Goal: Navigation & Orientation: Find specific page/section

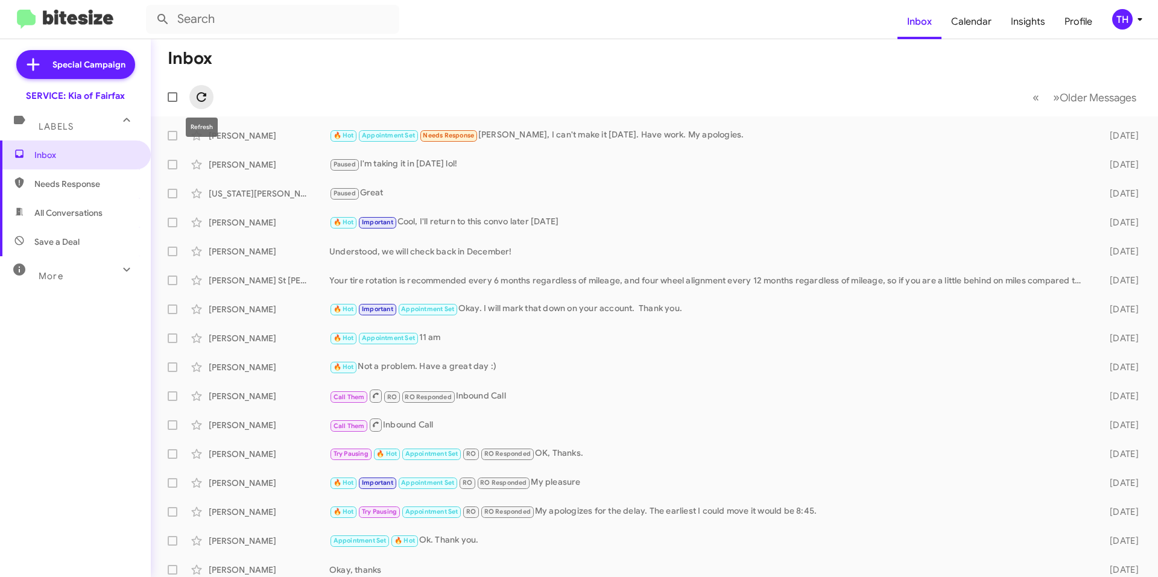
click at [199, 89] on button at bounding box center [201, 97] width 24 height 24
click at [75, 168] on span "Inbox" at bounding box center [75, 155] width 151 height 29
click at [958, 38] on span "Calendar" at bounding box center [972, 21] width 60 height 35
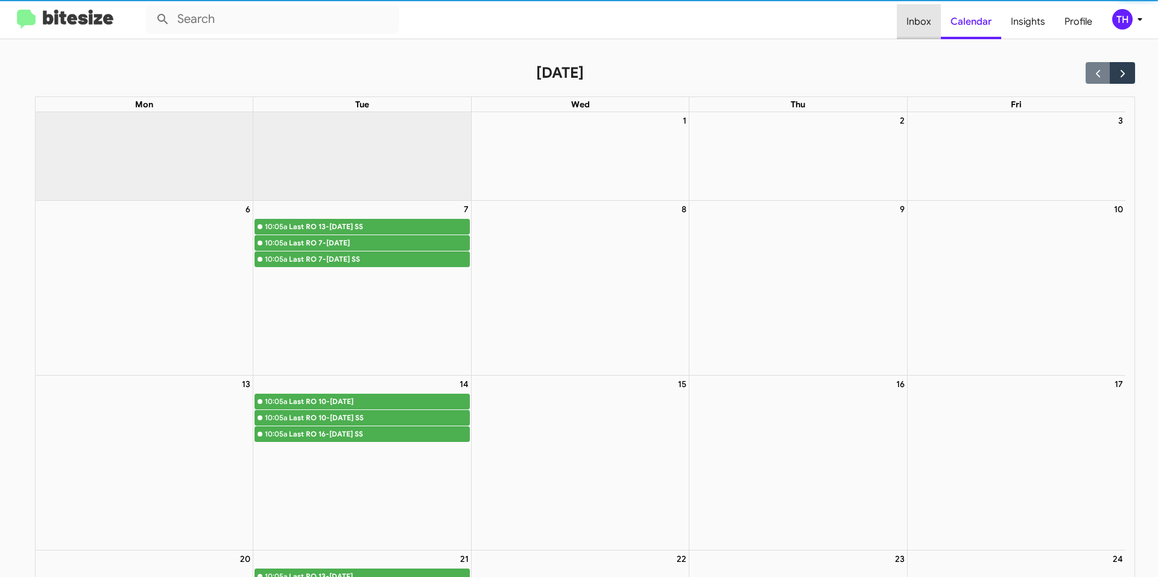
click at [928, 23] on span "Inbox" at bounding box center [919, 21] width 44 height 35
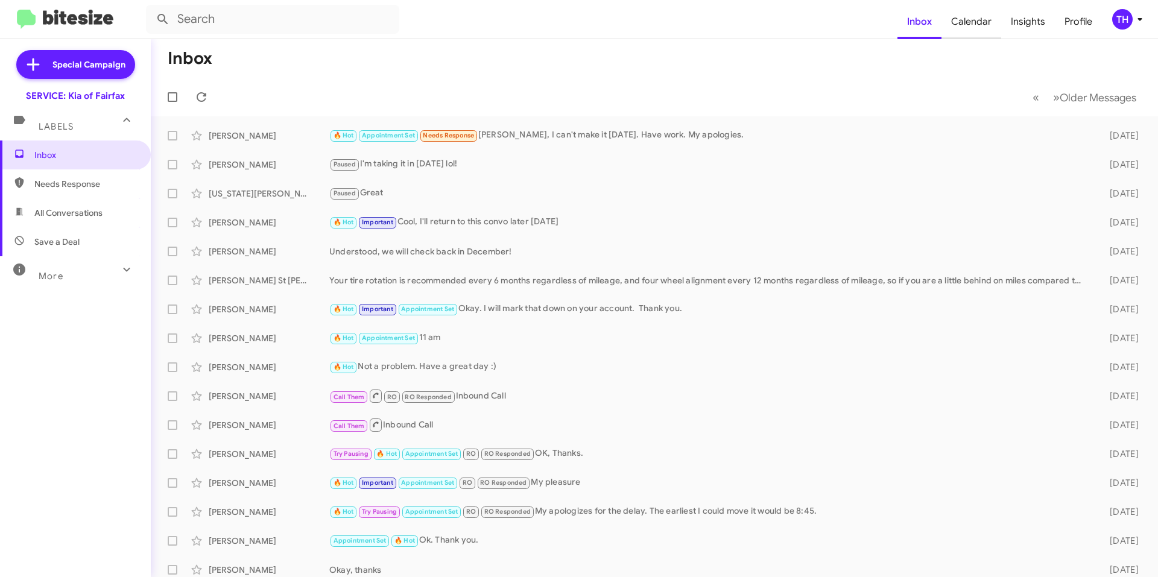
click at [979, 21] on span "Calendar" at bounding box center [972, 21] width 60 height 35
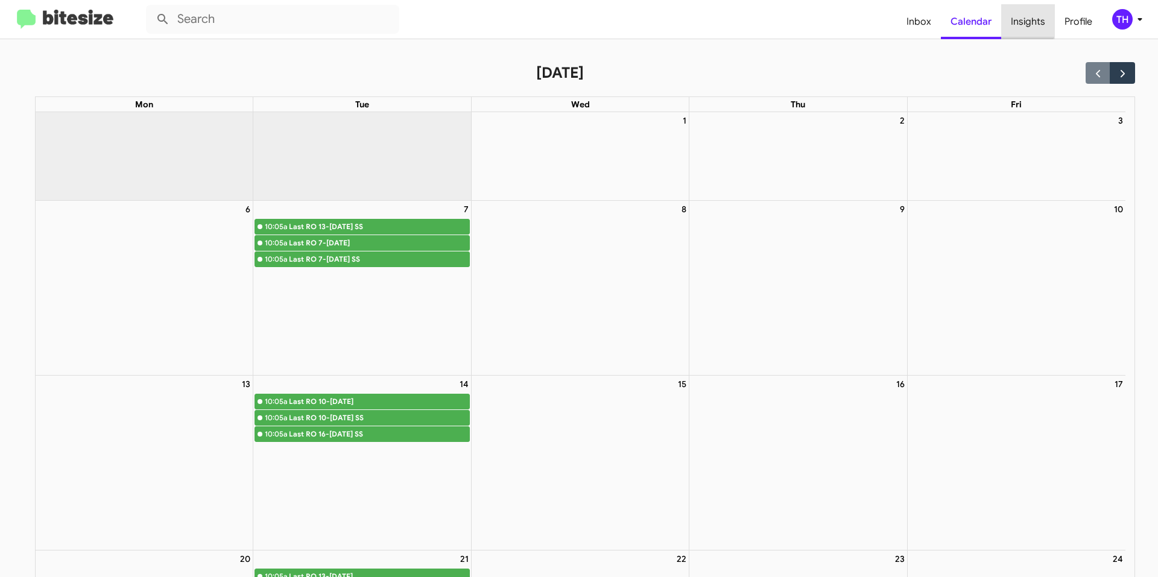
click at [1023, 21] on span "Insights" at bounding box center [1029, 21] width 54 height 35
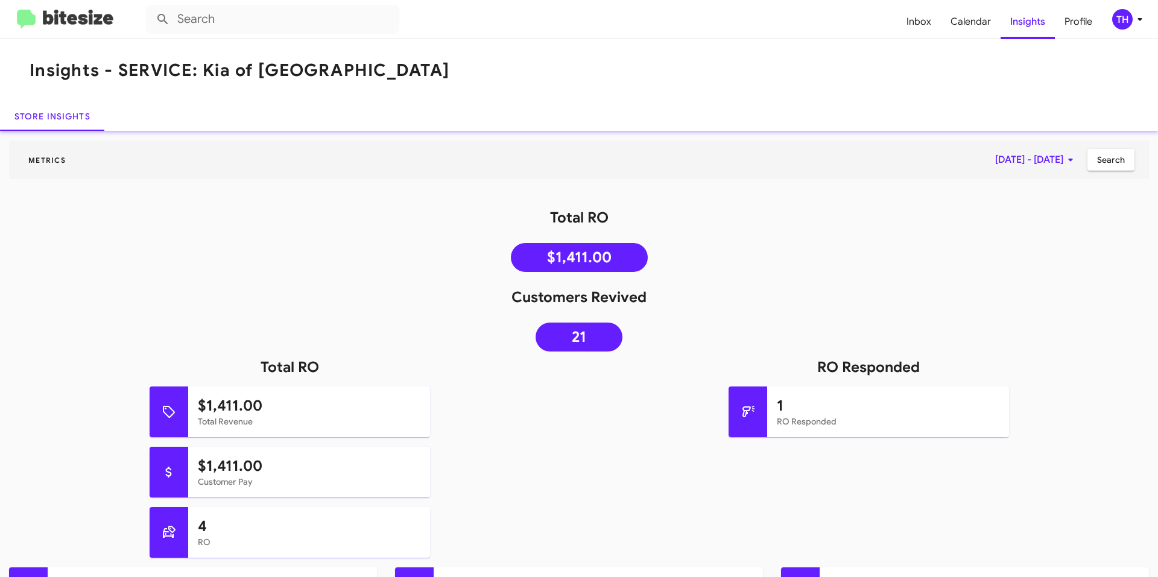
click at [1125, 167] on button "Search" at bounding box center [1111, 160] width 47 height 22
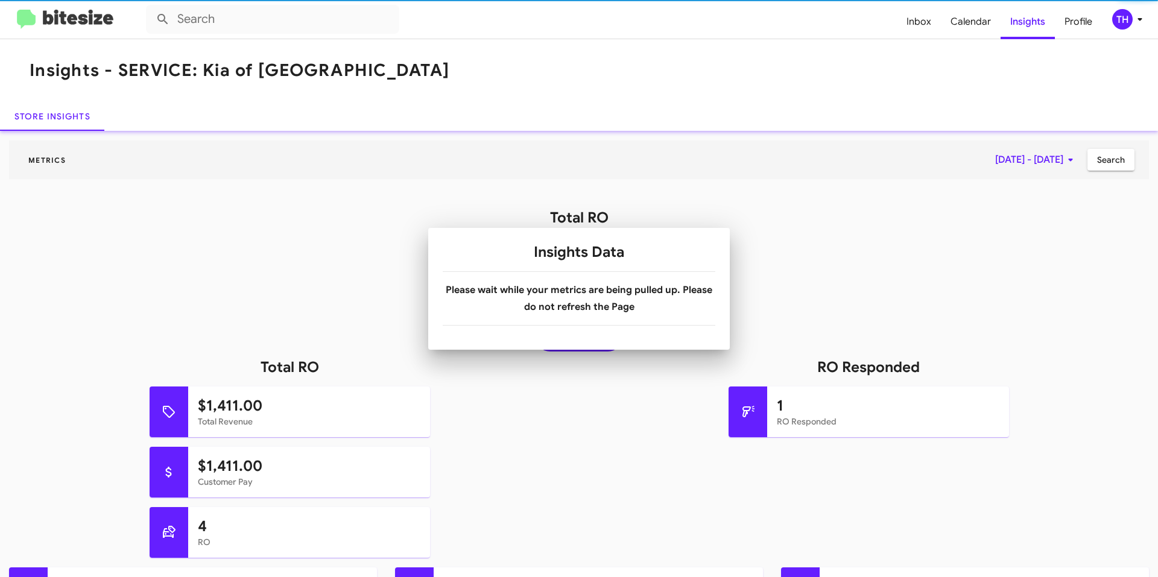
click at [826, 273] on div "Total RO $1,411.00" at bounding box center [579, 243] width 1158 height 70
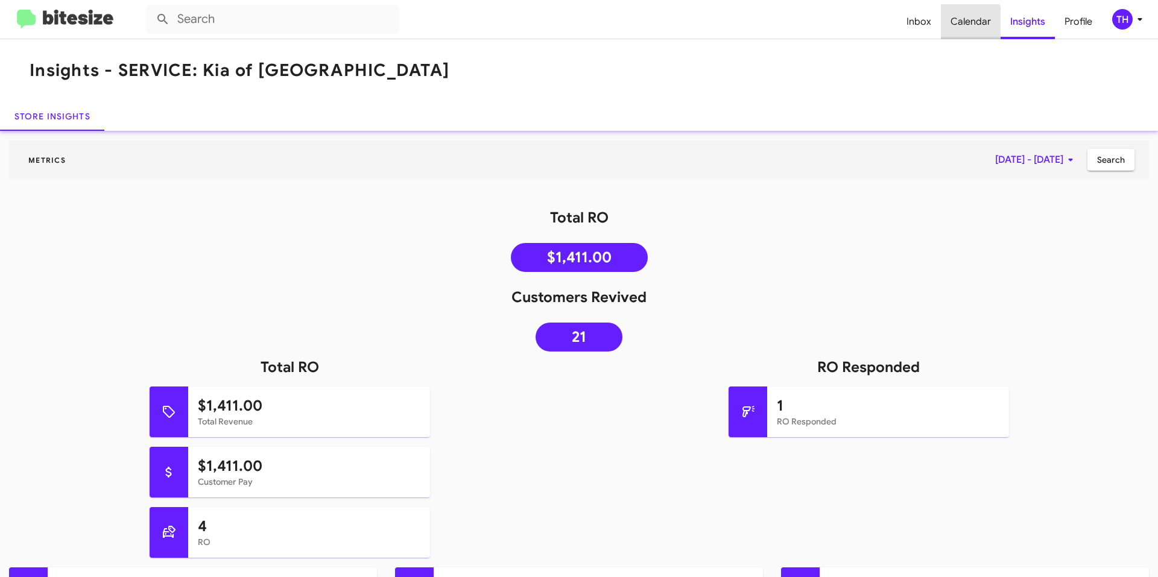
click at [971, 25] on span "Calendar" at bounding box center [971, 21] width 60 height 35
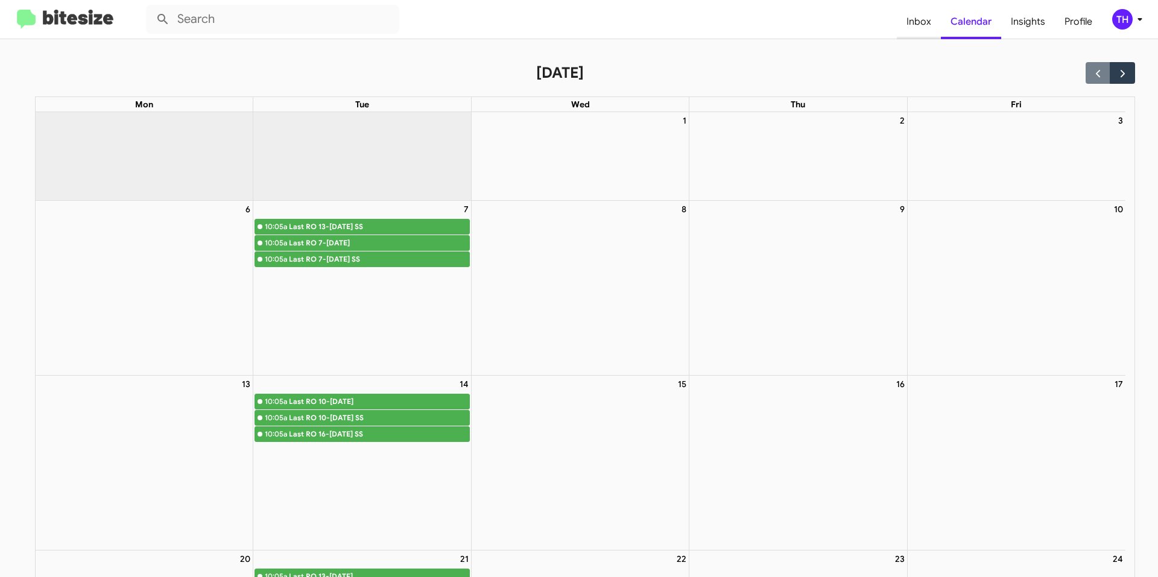
click at [910, 19] on span "Inbox" at bounding box center [919, 21] width 44 height 35
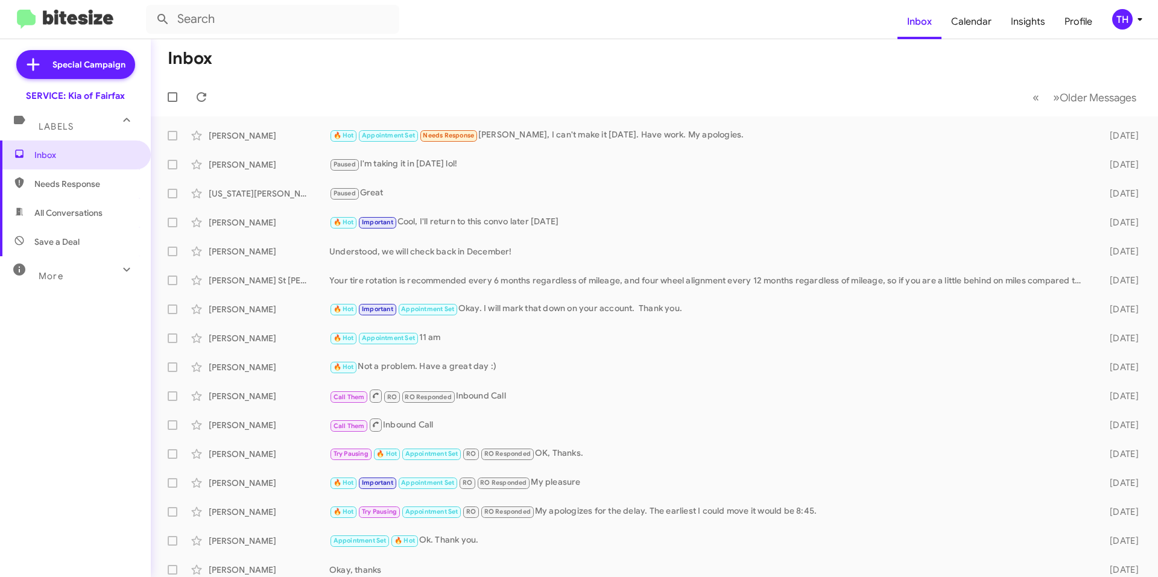
click at [95, 276] on div "More" at bounding box center [63, 271] width 107 height 22
